Goal: Task Accomplishment & Management: Manage account settings

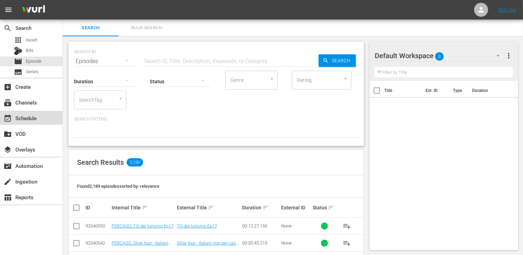
click at [36, 120] on div "event_available Schedule" at bounding box center [19, 117] width 39 height 6
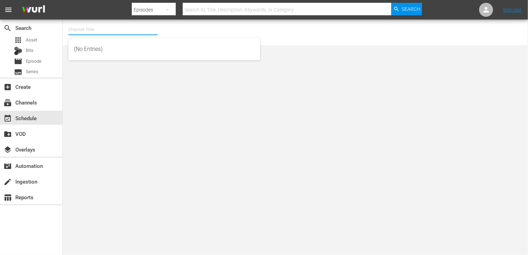
click at [95, 33] on input "text" at bounding box center [112, 29] width 89 height 17
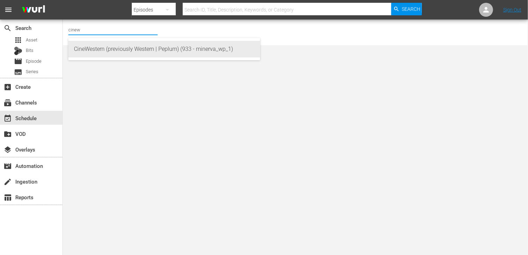
click at [111, 56] on div "CineWestern (previously Western | Peplum) (933 - minerva_wp_1)" at bounding box center [164, 49] width 181 height 17
type input "CineWestern (previously Western | Peplum) (933 - minerva_wp_1)"
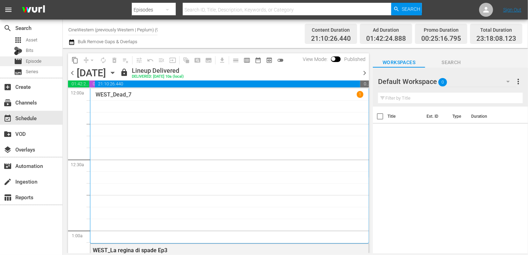
click at [31, 60] on span "Episode" at bounding box center [34, 61] width 16 height 7
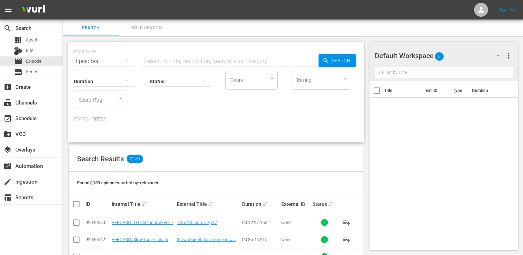
click at [164, 61] on input "text" at bounding box center [230, 61] width 176 height 17
type input "rapina"
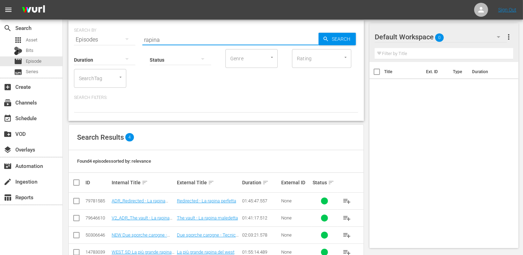
scroll to position [40, 0]
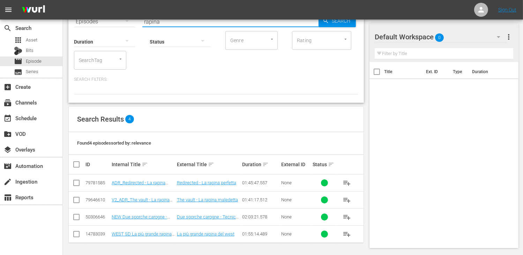
click at [129, 237] on td "WEST SD La più grande rapina del west" at bounding box center [143, 234] width 65 height 17
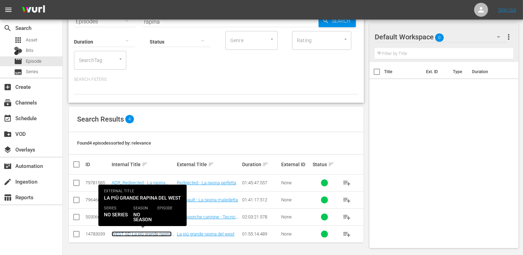
click at [128, 232] on link "WEST SD La più grande rapina del west" at bounding box center [142, 237] width 60 height 10
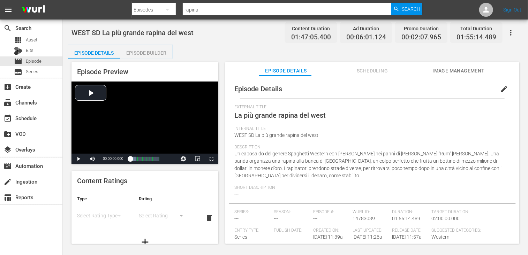
click at [500, 93] on span "edit" at bounding box center [504, 89] width 8 height 8
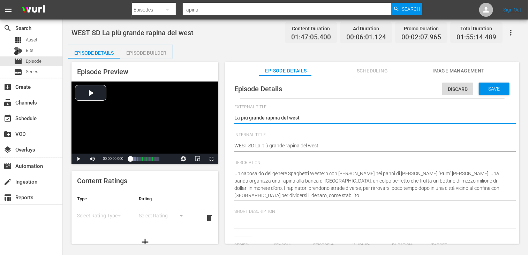
type input "No Series"
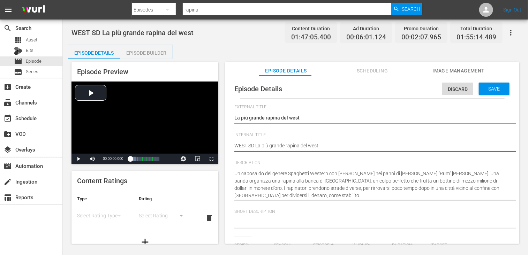
type textarea "WEST SD La più grande rapina del west"
type textarea "WEST SD N La più grande rapina del west"
type textarea "WEST SD NO La più grande rapina del west"
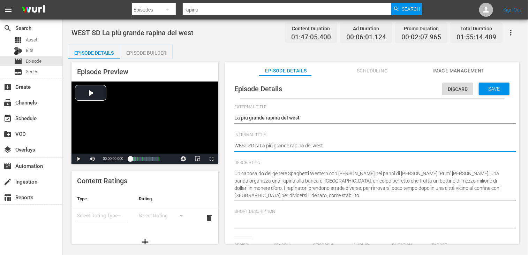
type textarea "WEST SD NO La più grande rapina del west"
type textarea "WEST SD NON La più grande rapina del west"
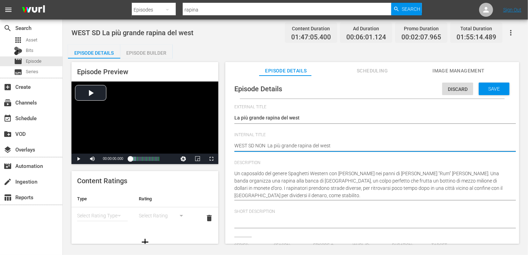
type textarea "WEST SD NON U La più grande rapina del west"
type textarea "WEST SD NON US La più grande rapina del west"
type textarea "WEST SD NON USA La più grande rapina del west"
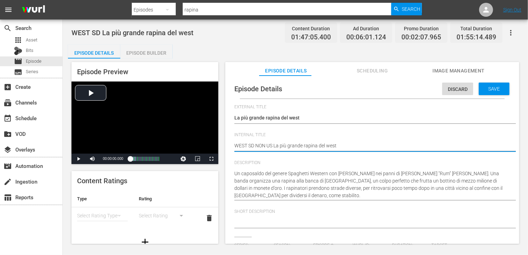
type textarea "WEST SD NON USA La più grande rapina del west"
type textarea "WEST SD NON USAR La più grande rapina del west"
type textarea "WEST SD NON USARE La più grande rapina del west"
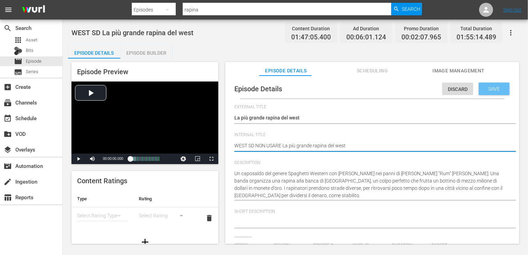
click at [486, 91] on span "Save" at bounding box center [494, 89] width 23 height 6
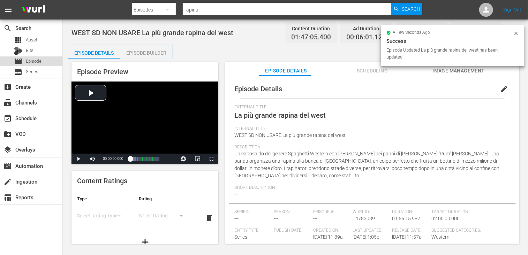
click at [35, 62] on span "Episode" at bounding box center [34, 61] width 16 height 7
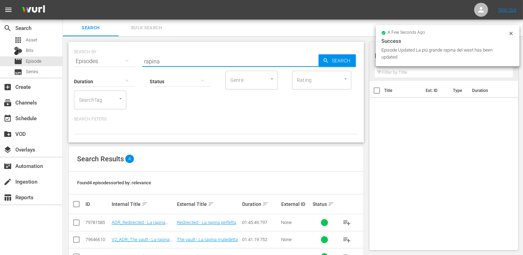
drag, startPoint x: 166, startPoint y: 58, endPoint x: 103, endPoint y: 58, distance: 62.8
click at [103, 58] on div "SEARCH BY Search By Episodes Search ID, Title, Description, Keywords, or Catego…" at bounding box center [216, 57] width 284 height 25
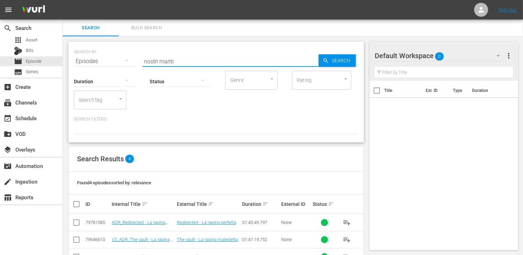
type input "nostri mariti"
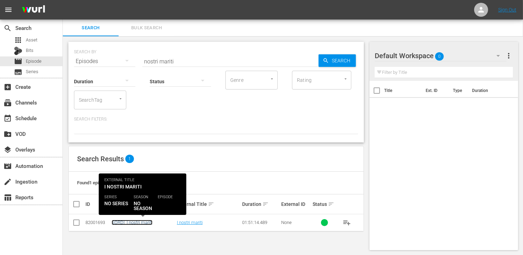
click at [133, 222] on link "SORDI_I nostri mariti" at bounding box center [132, 222] width 41 height 5
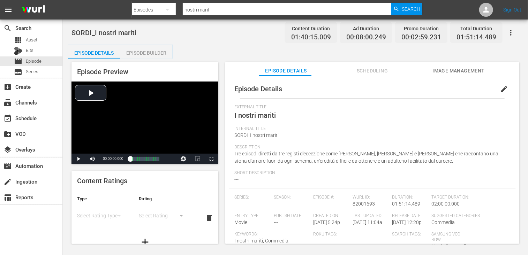
click at [500, 89] on span "edit" at bounding box center [504, 89] width 8 height 8
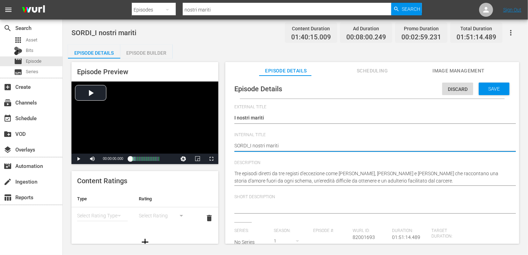
type textarea "SORDI _I nostri mariti"
type textarea "SORDI N_I nostri mariti"
type textarea "SORDI NO_I nostri mariti"
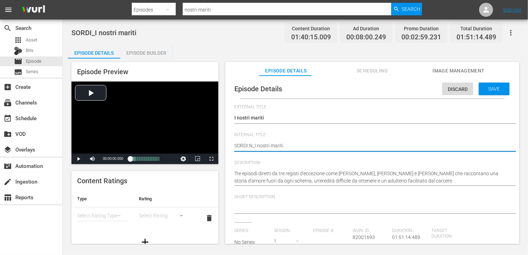
type textarea "SORDI NO_I nostri mariti"
type textarea "SORDI NON_I nostri mariti"
type textarea "SORDI NON _I nostri mariti"
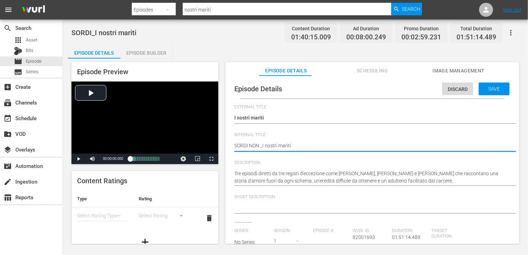
type textarea "SORDI NON U_I nostri mariti"
type textarea "SORDI NON US_I nostri mariti"
type textarea "SORDI NON USA_I nostri mariti"
type textarea "SORDI NON USAR_I nostri mariti"
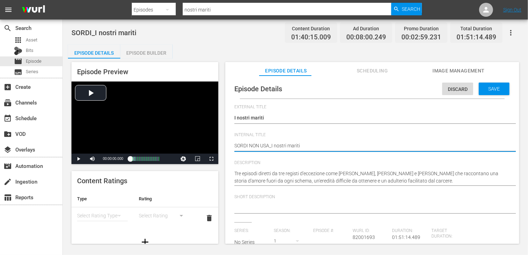
type textarea "SORDI NON USAR_I nostri mariti"
type textarea "SORDI NON USARE_I nostri mariti"
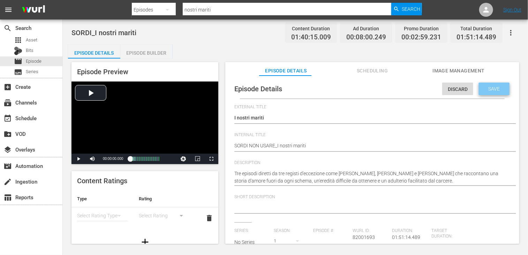
click at [483, 85] on div "Save" at bounding box center [494, 89] width 31 height 13
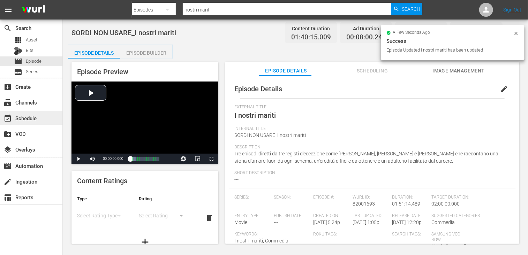
click at [32, 115] on div "event_available Schedule" at bounding box center [19, 117] width 39 height 6
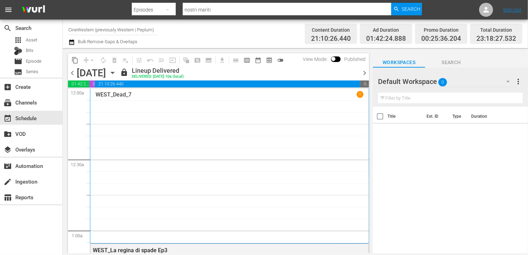
click at [364, 75] on span "chevron_right" at bounding box center [364, 73] width 9 height 9
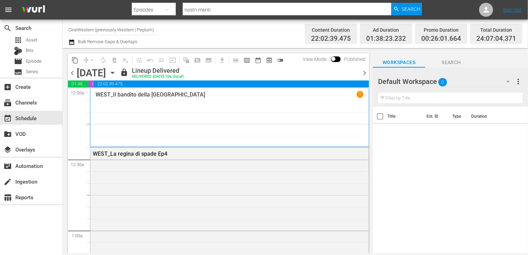
click at [363, 72] on span "chevron_right" at bounding box center [364, 73] width 9 height 9
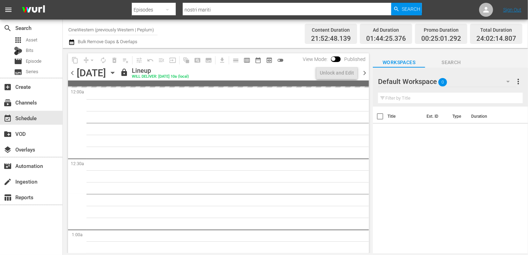
click at [73, 73] on span "chevron_left" at bounding box center [72, 73] width 9 height 9
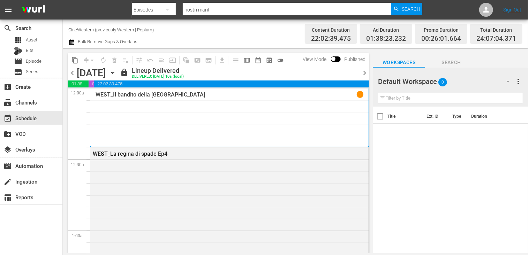
click at [365, 69] on span "chevron_right" at bounding box center [364, 73] width 9 height 9
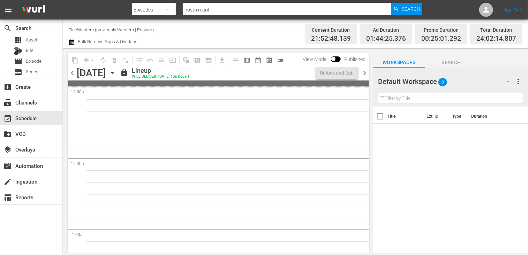
click at [73, 72] on span "chevron_left" at bounding box center [72, 73] width 9 height 9
